Goal: Task Accomplishment & Management: Use online tool/utility

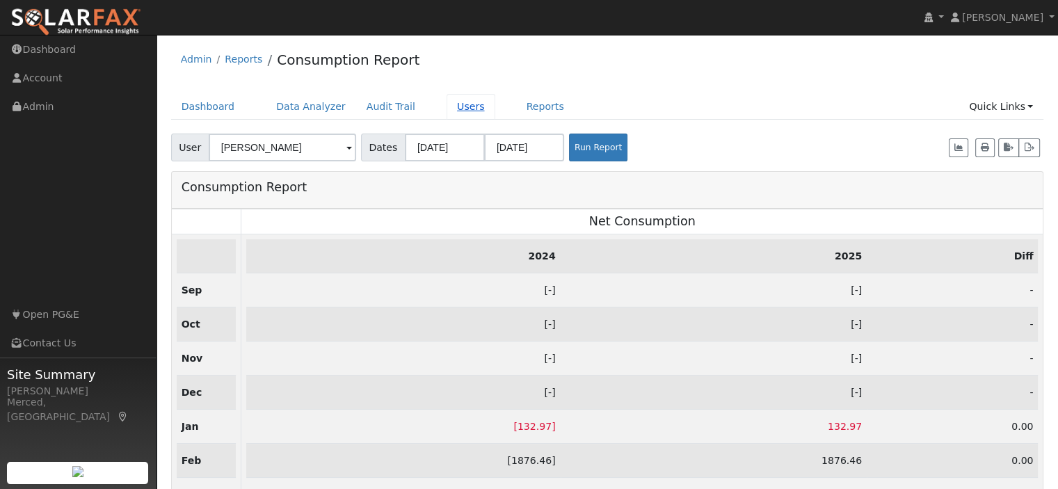
click at [459, 104] on link "Users" at bounding box center [470, 107] width 49 height 26
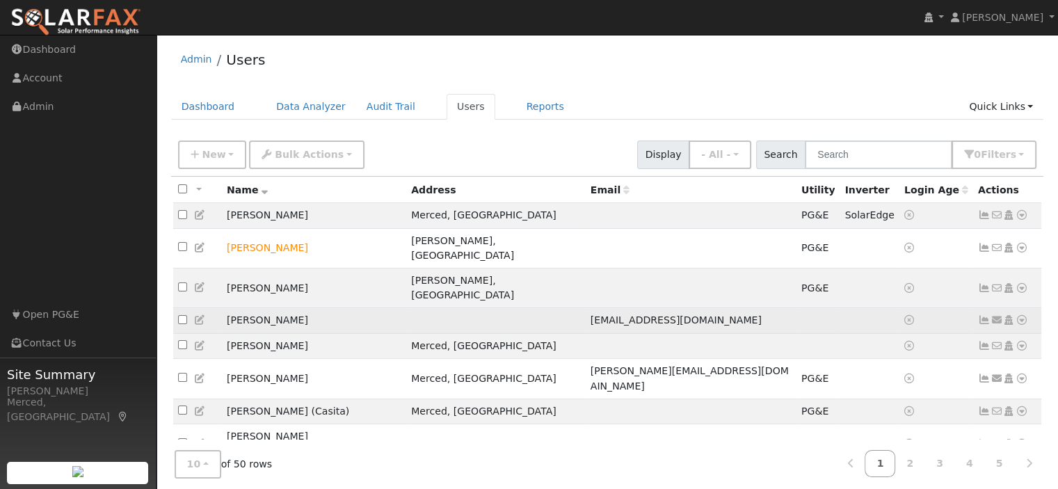
click at [983, 315] on icon at bounding box center [984, 320] width 13 height 10
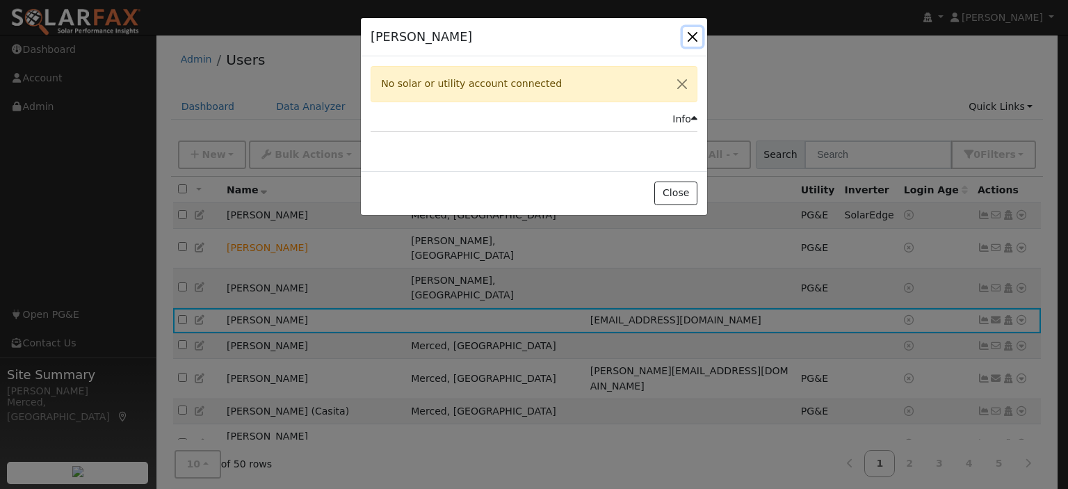
click at [693, 35] on button "button" at bounding box center [692, 36] width 19 height 19
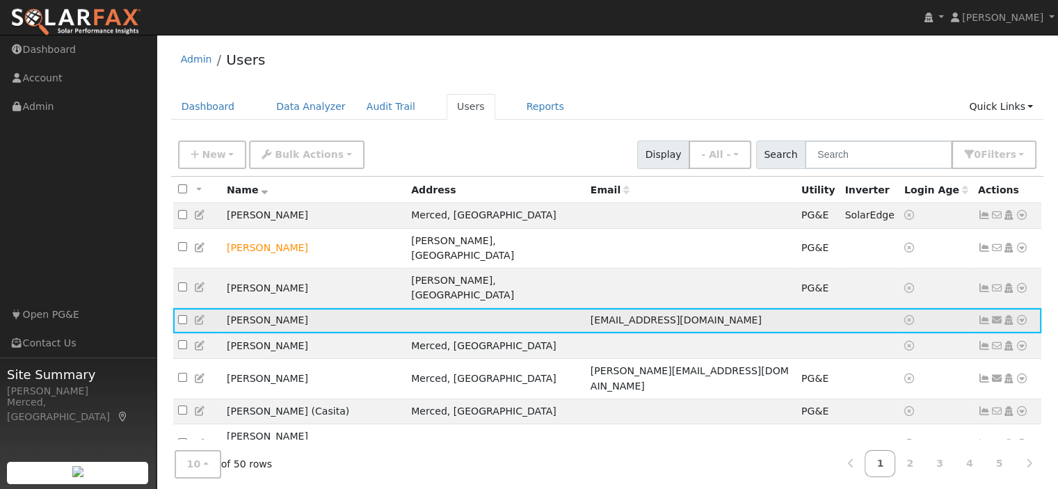
click at [1017, 315] on icon at bounding box center [1021, 320] width 13 height 10
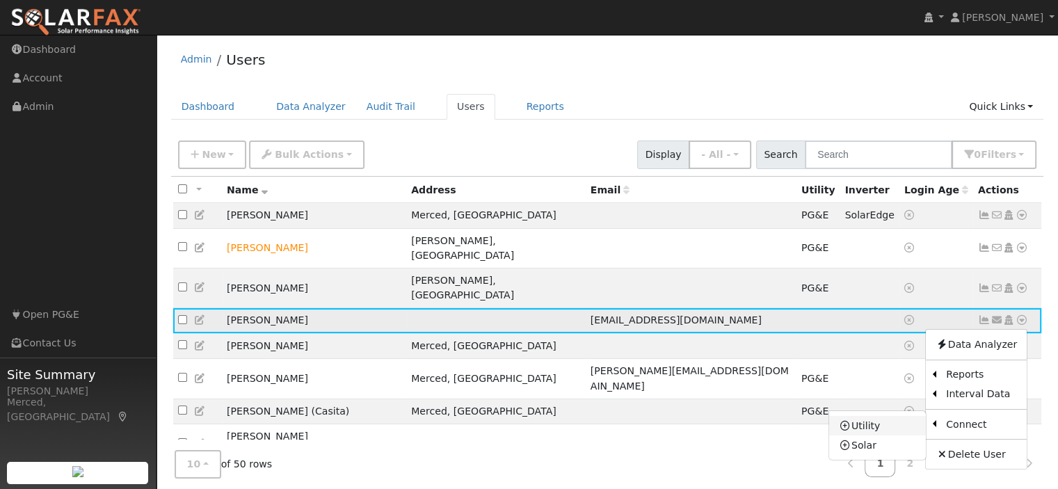
click at [899, 416] on link "Utility" at bounding box center [877, 425] width 97 height 19
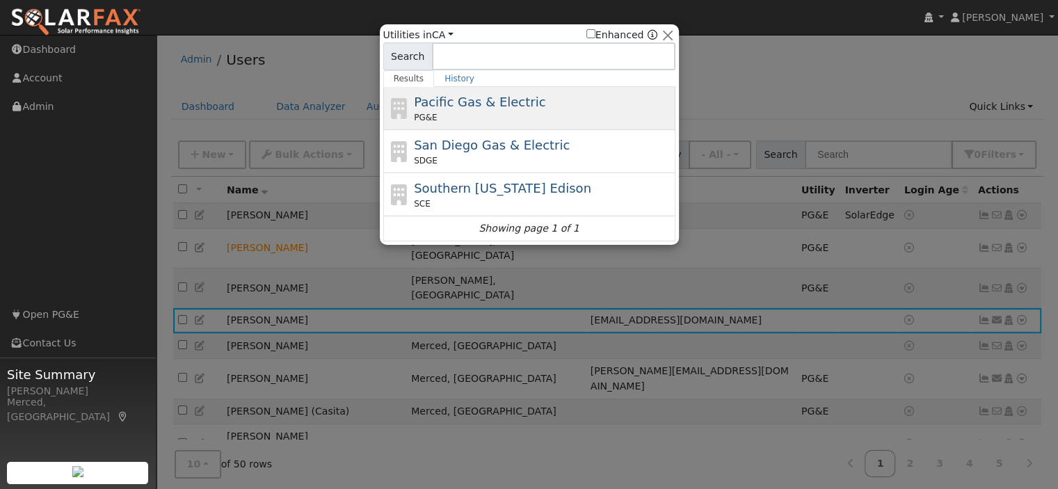
click at [473, 107] on span "Pacific Gas & Electric" at bounding box center [479, 102] width 131 height 15
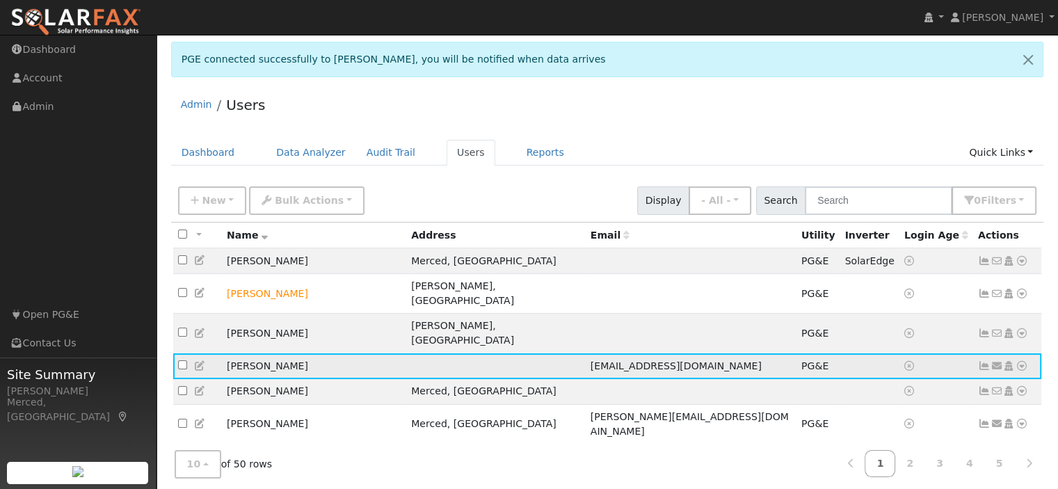
click at [984, 361] on icon at bounding box center [984, 366] width 13 height 10
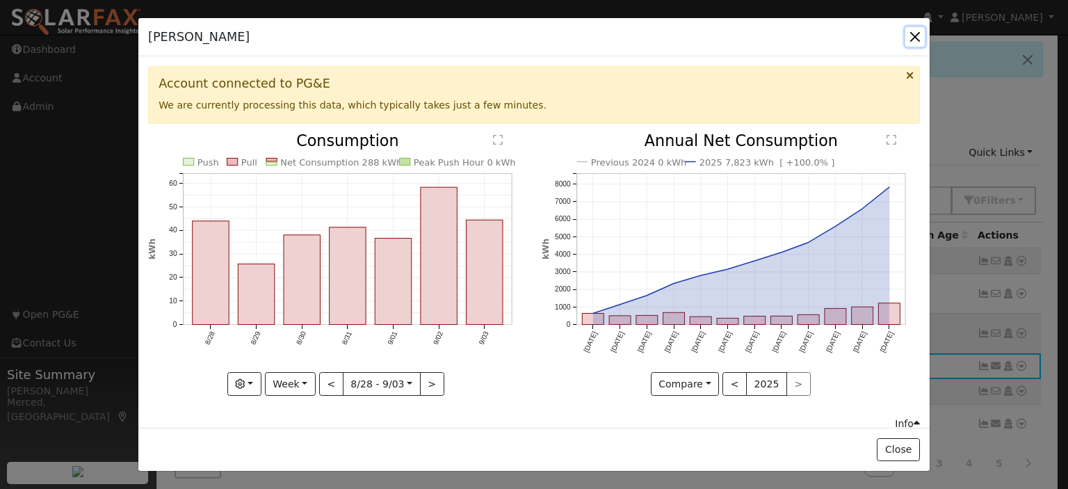
click at [915, 33] on button "button" at bounding box center [914, 36] width 19 height 19
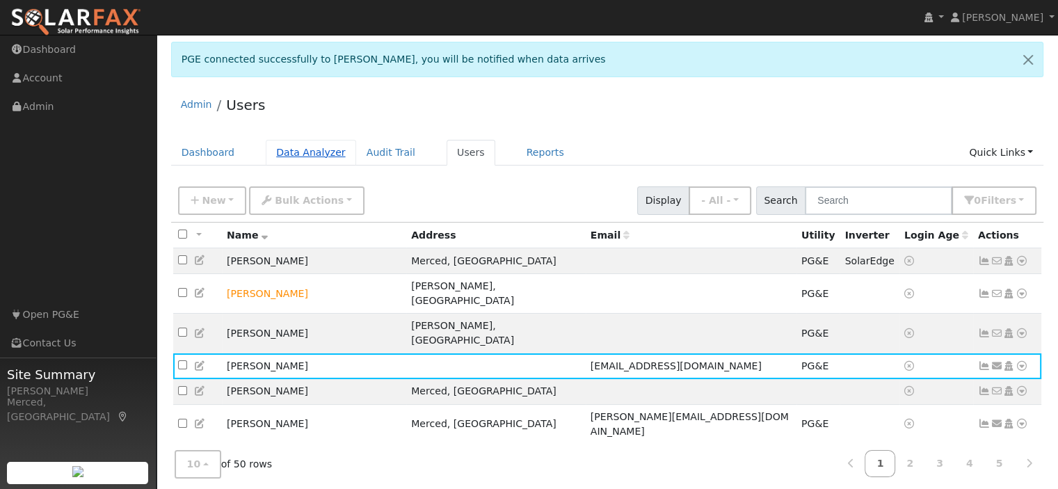
click at [312, 158] on link "Data Analyzer" at bounding box center [311, 153] width 90 height 26
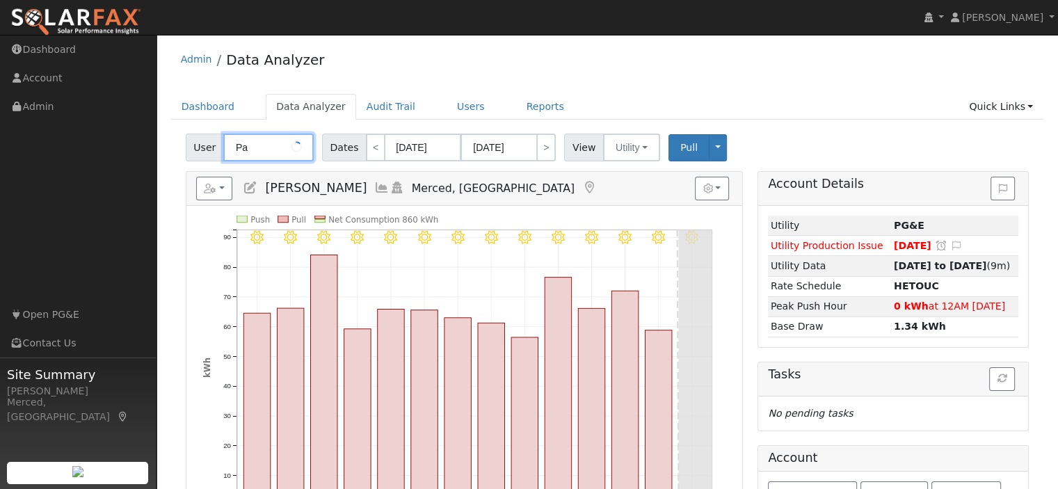
type input "P"
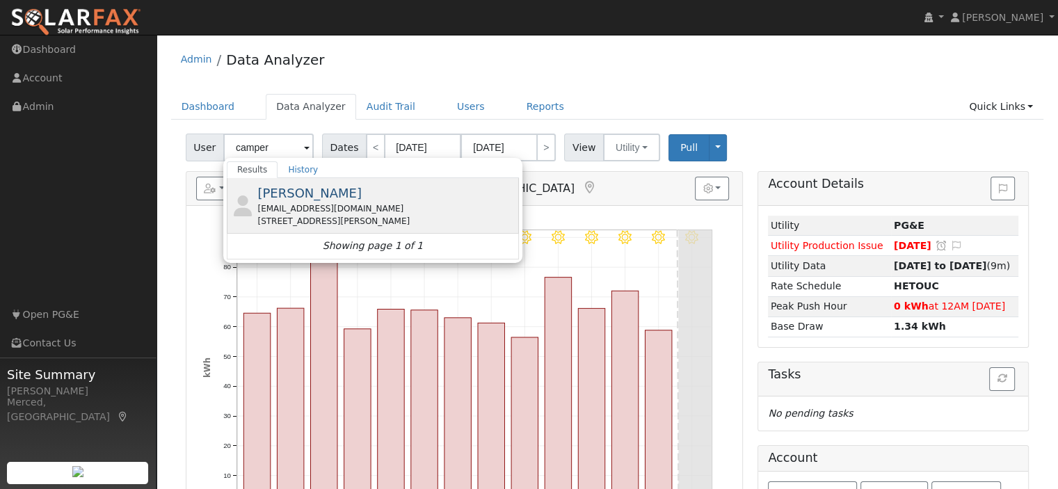
click at [298, 202] on div "marycamper@yahoo.com" at bounding box center [386, 208] width 258 height 13
type input "Mary Camper"
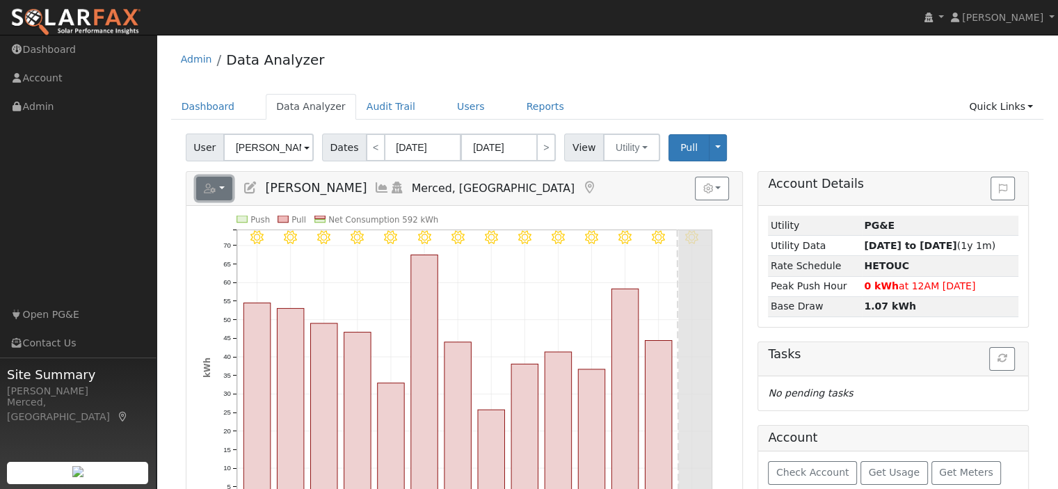
click at [209, 191] on icon "button" at bounding box center [210, 189] width 13 height 10
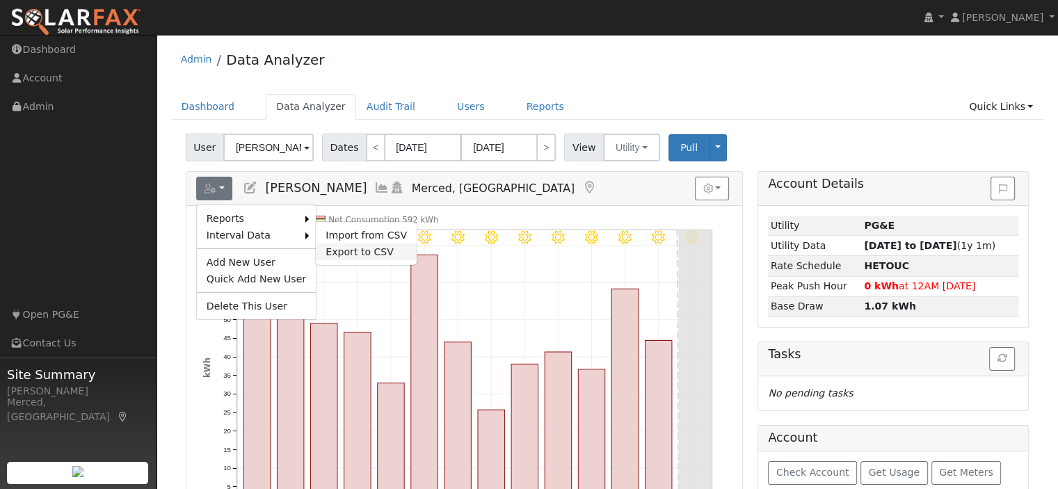
click at [340, 245] on link "Export to CSV" at bounding box center [366, 251] width 101 height 17
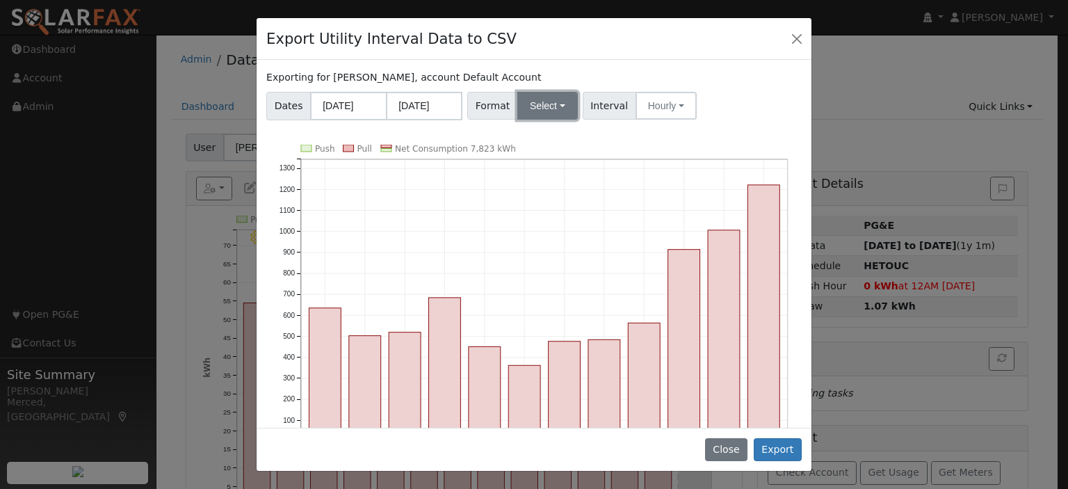
click at [554, 99] on button "Select" at bounding box center [547, 106] width 61 height 28
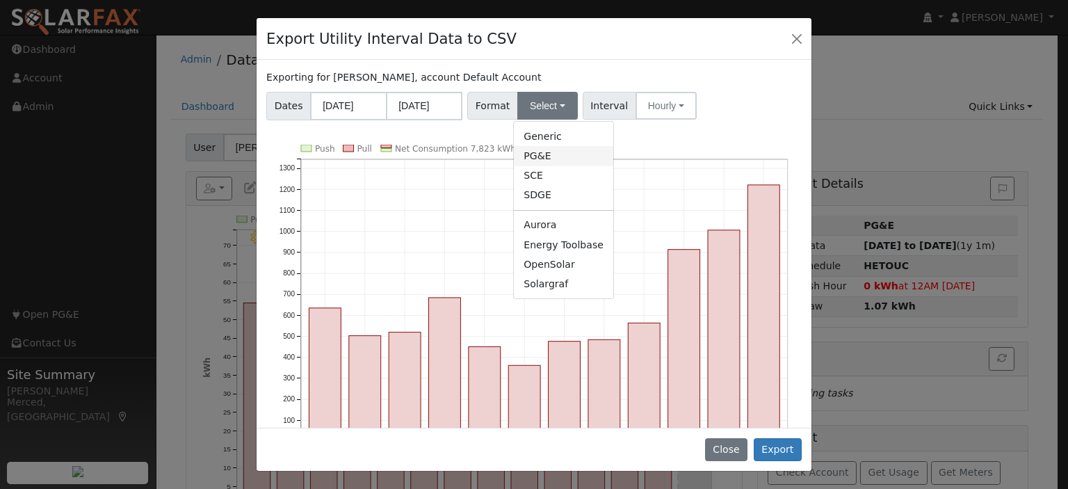
click at [532, 160] on link "PG&E" at bounding box center [563, 155] width 99 height 19
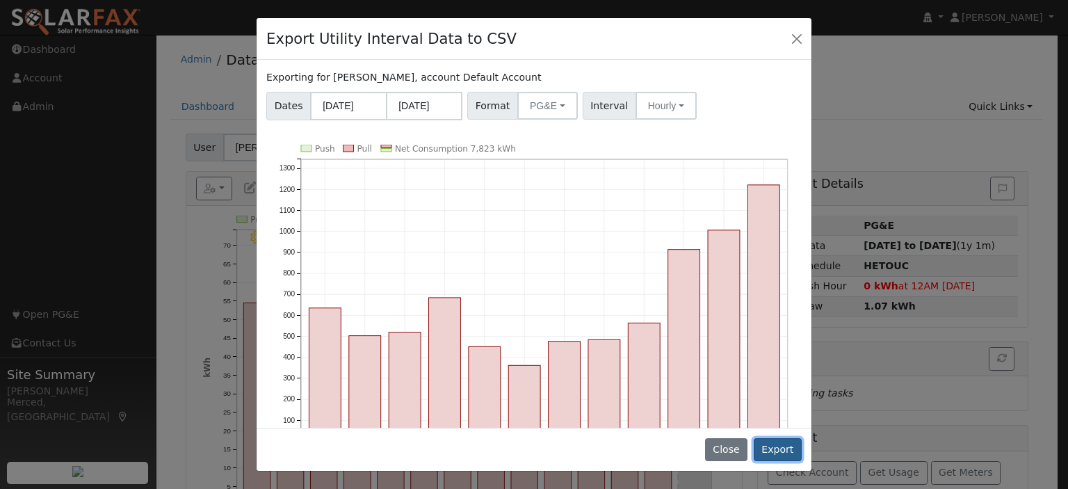
click at [776, 450] on button "Export" at bounding box center [778, 450] width 48 height 24
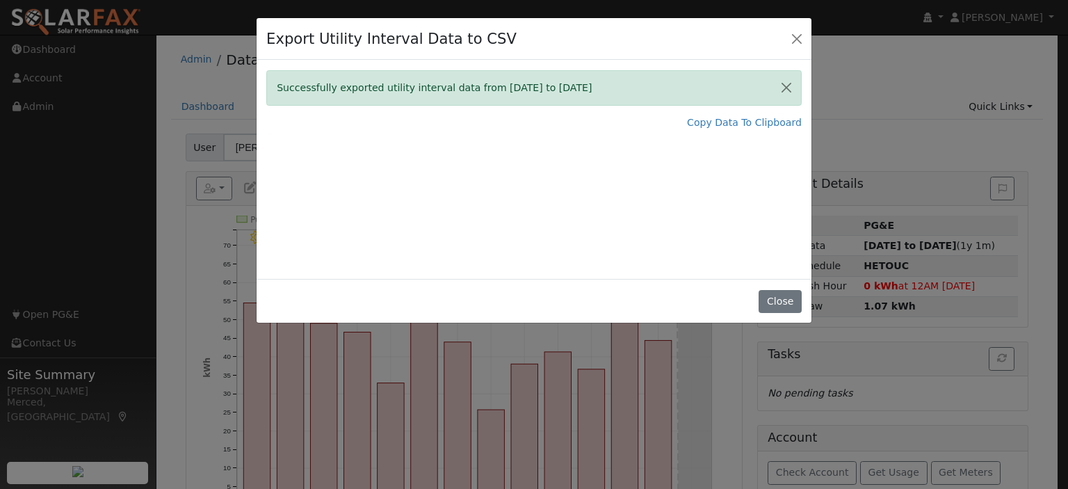
click at [949, 104] on div "Export Utility Interval Data to CSV Successfully exported utility interval data…" at bounding box center [534, 244] width 1068 height 489
click at [785, 300] on button "Close" at bounding box center [780, 302] width 42 height 24
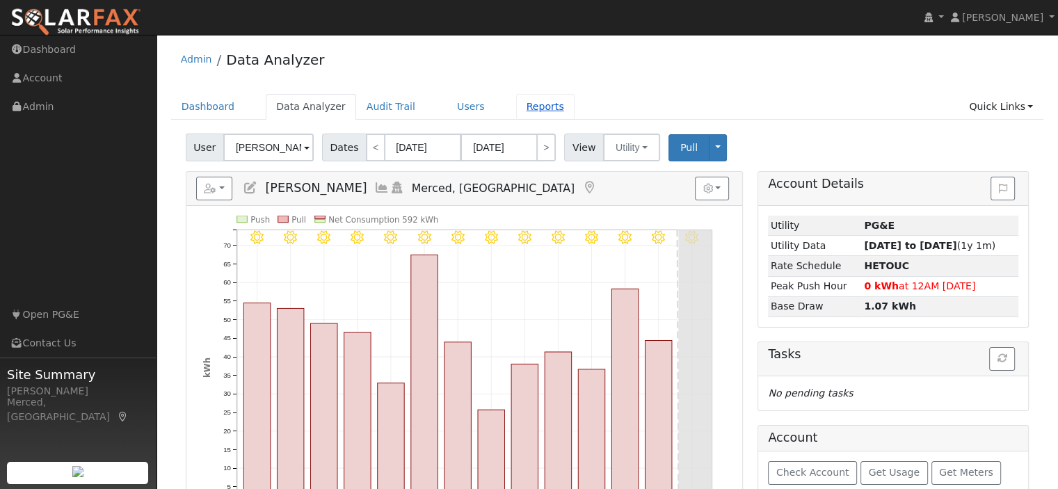
click at [516, 104] on link "Reports" at bounding box center [545, 107] width 58 height 26
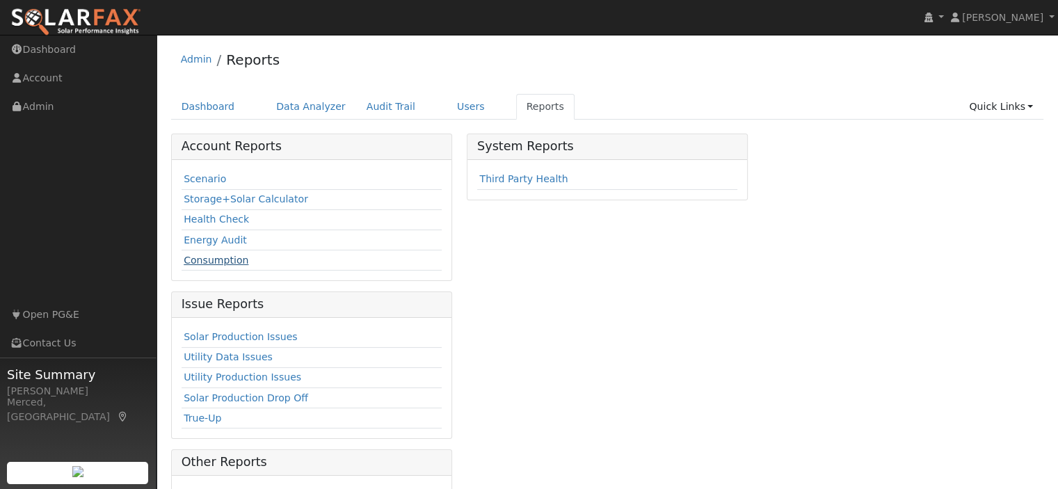
click at [229, 259] on link "Consumption" at bounding box center [216, 260] width 65 height 11
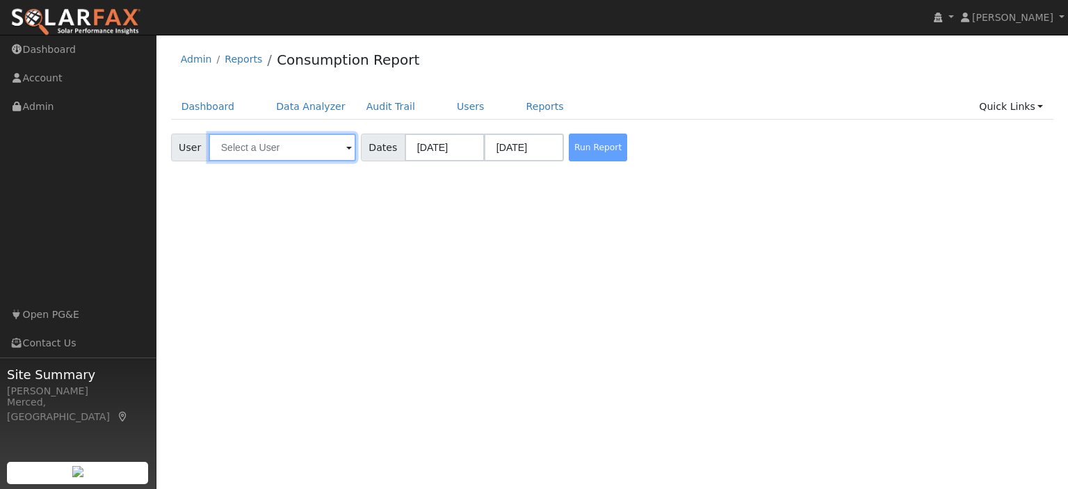
click at [230, 148] on input "text" at bounding box center [282, 148] width 147 height 28
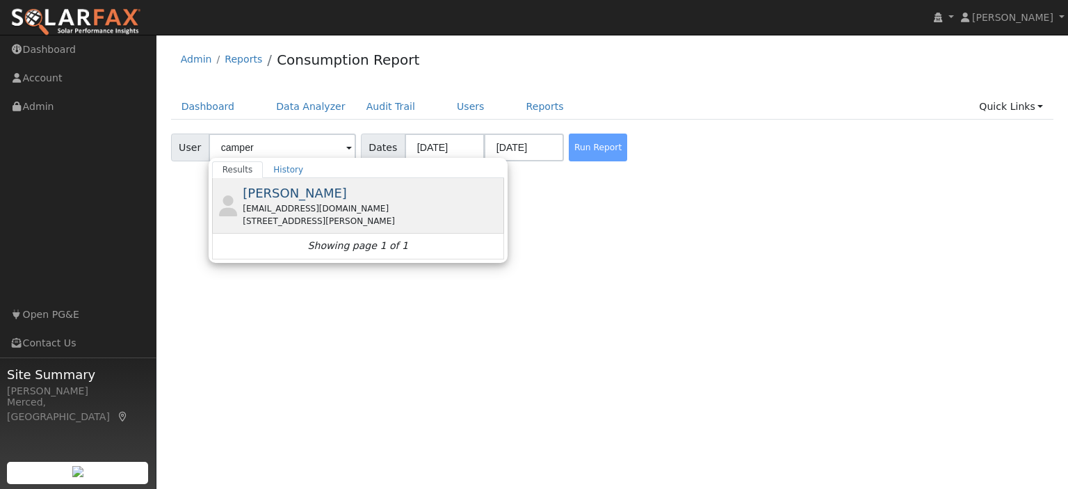
click at [297, 186] on span "[PERSON_NAME]" at bounding box center [295, 193] width 104 height 15
type input "[PERSON_NAME]"
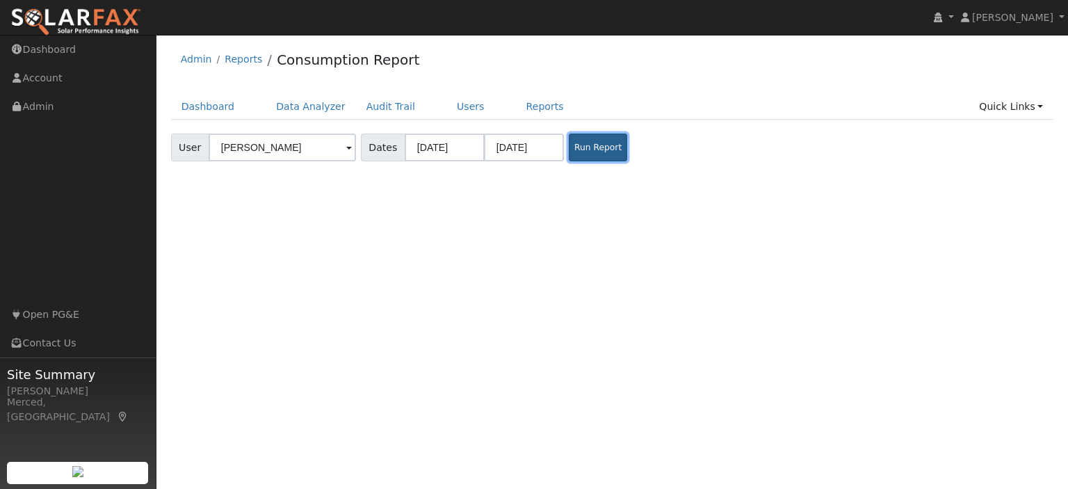
click at [601, 147] on button "Run Report" at bounding box center [598, 148] width 58 height 28
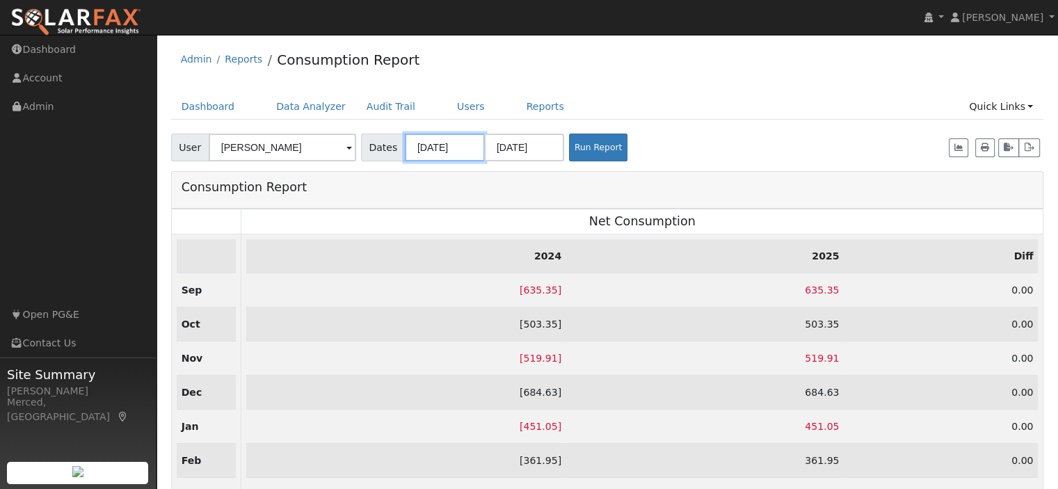
click at [456, 148] on input "[DATE]" at bounding box center [445, 148] width 80 height 28
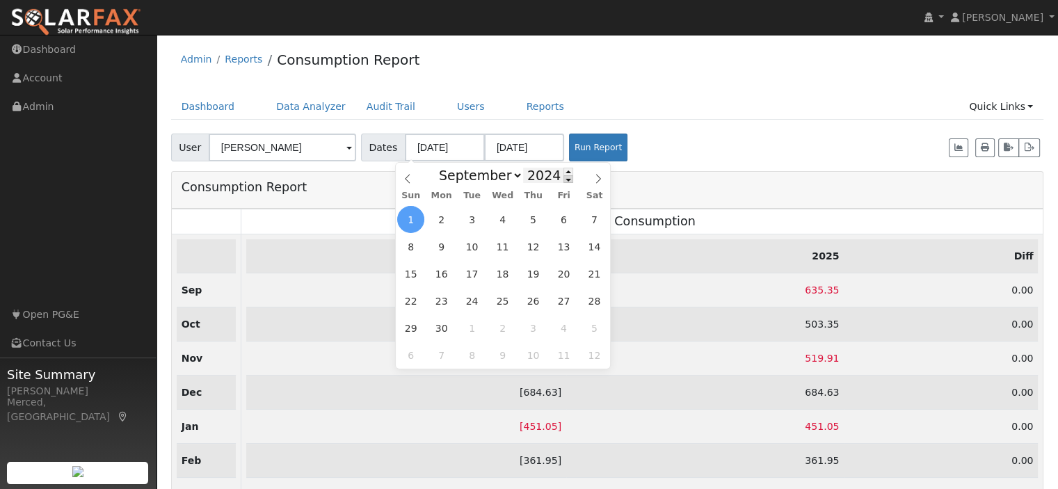
click at [563, 179] on span at bounding box center [568, 179] width 10 height 8
type input "2023"
click at [587, 140] on button "Run Report" at bounding box center [598, 148] width 58 height 28
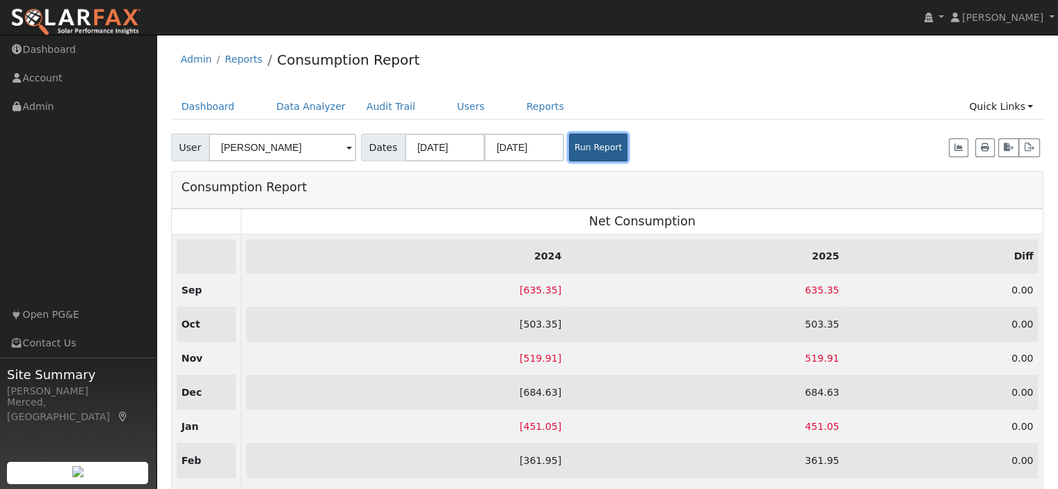
drag, startPoint x: 588, startPoint y: 146, endPoint x: 572, endPoint y: 158, distance: 20.5
click at [584, 147] on button "Run Report" at bounding box center [598, 148] width 58 height 28
click at [1003, 150] on button "button" at bounding box center [1008, 147] width 21 height 19
